Goal: Navigation & Orientation: Find specific page/section

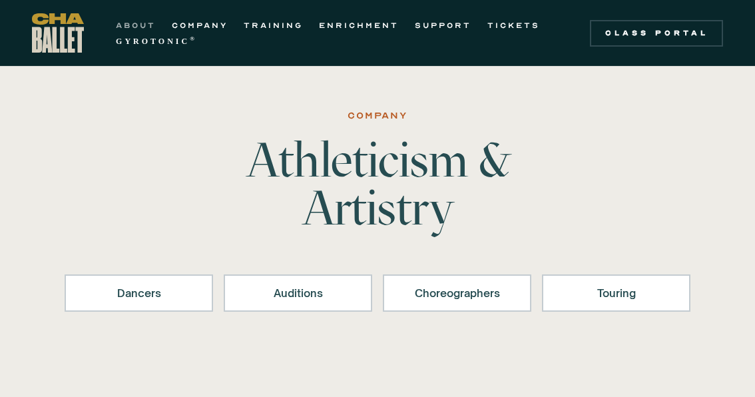
click at [137, 20] on link "ABOUT" at bounding box center [136, 25] width 40 height 16
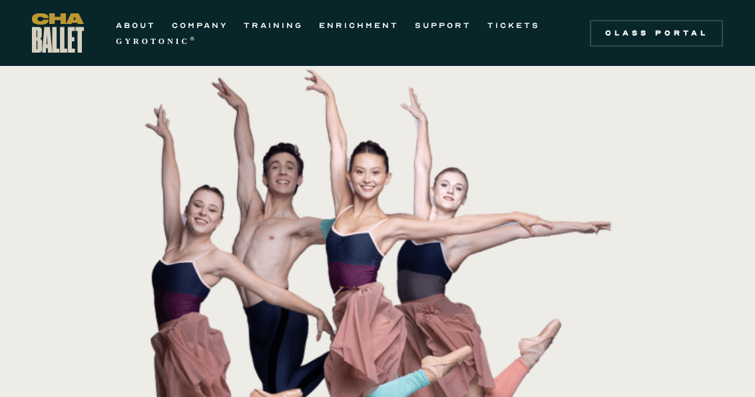
scroll to position [202, 0]
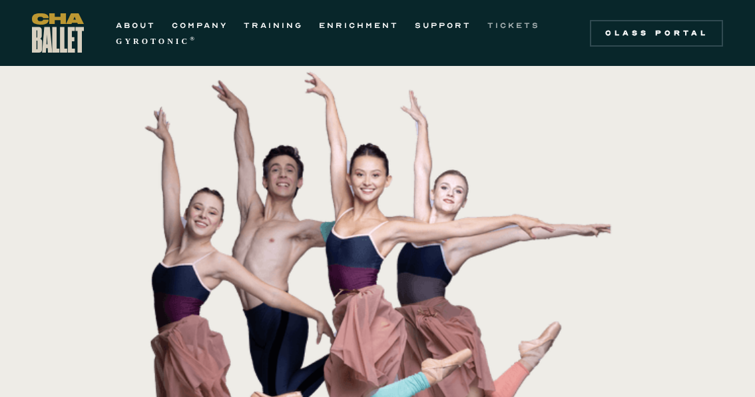
click at [516, 23] on link "TICKETS" at bounding box center [514, 25] width 53 height 16
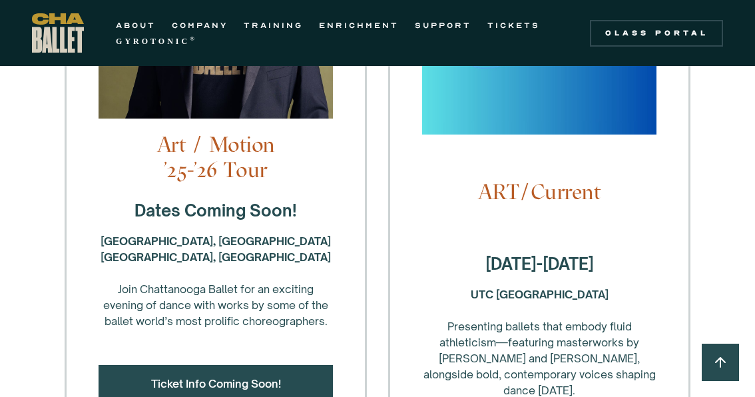
scroll to position [471, 0]
